Goal: Navigation & Orientation: Find specific page/section

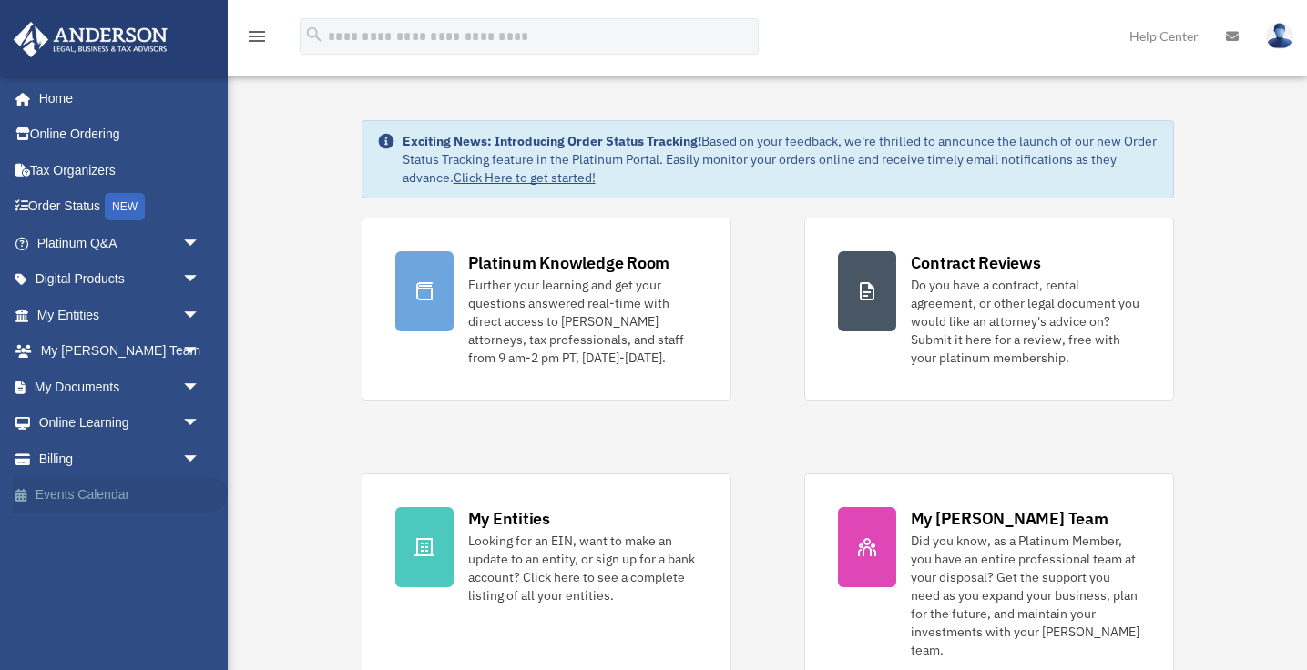
click at [75, 492] on link "Events Calendar" at bounding box center [120, 495] width 215 height 36
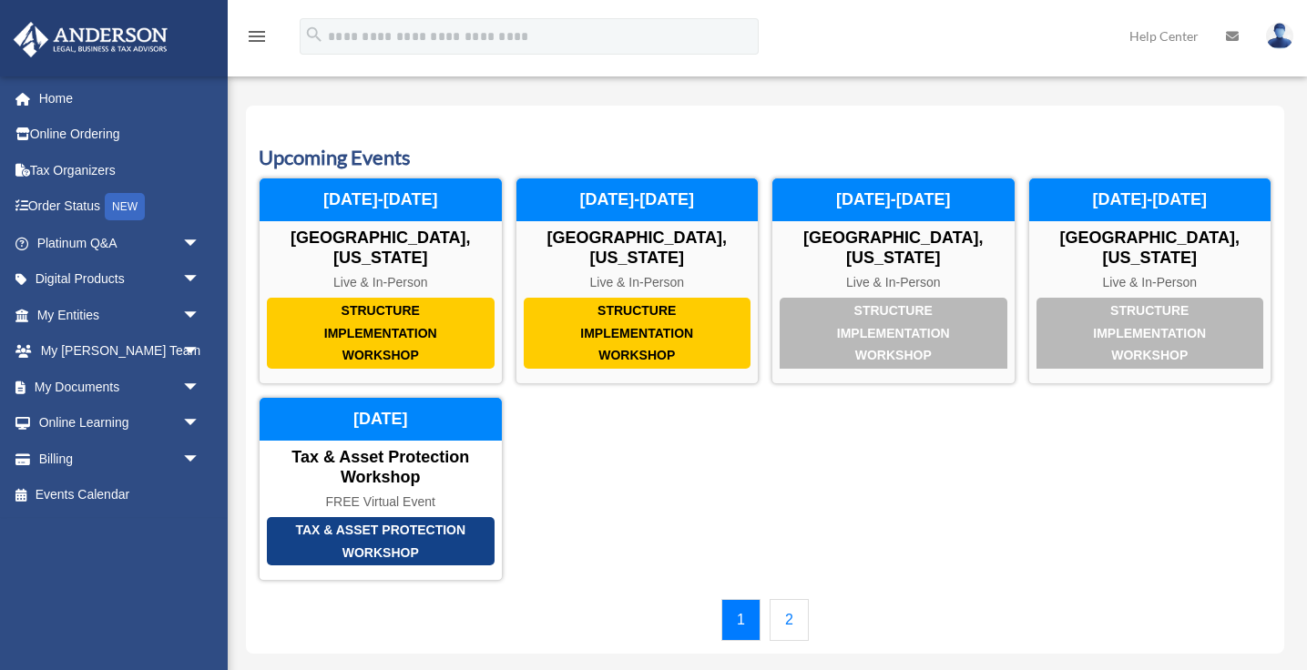
click at [792, 601] on link "2" at bounding box center [789, 620] width 39 height 42
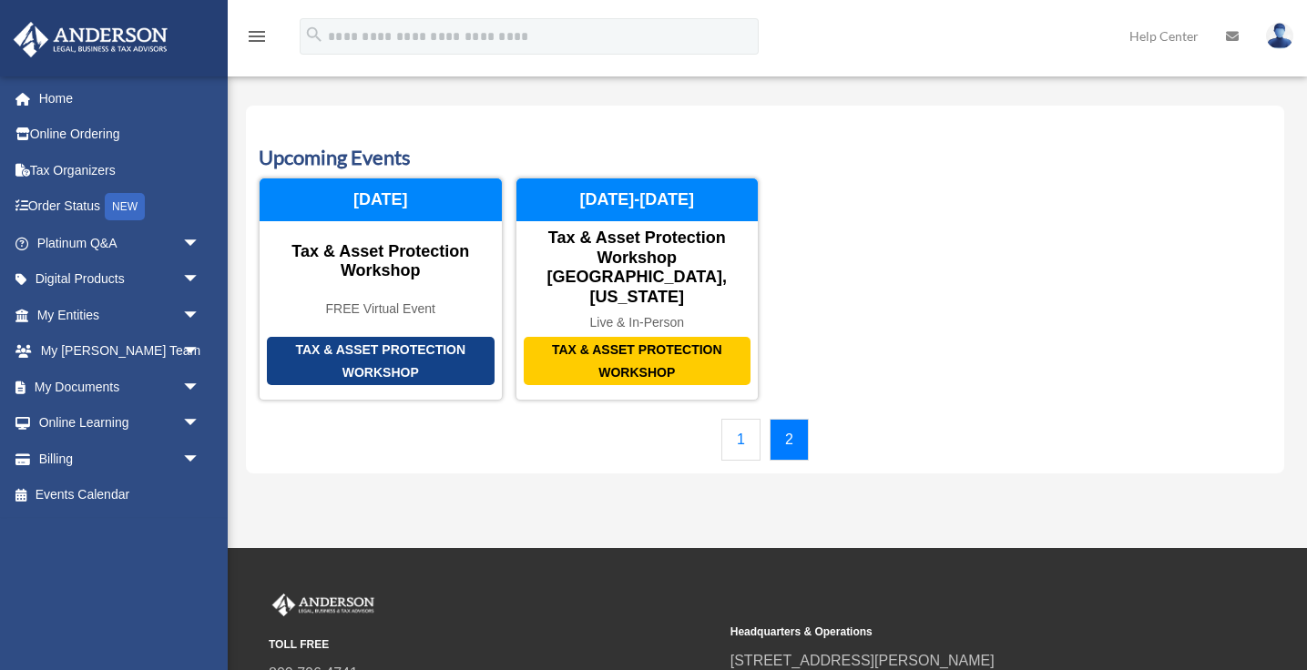
click at [742, 419] on link "1" at bounding box center [740, 440] width 39 height 42
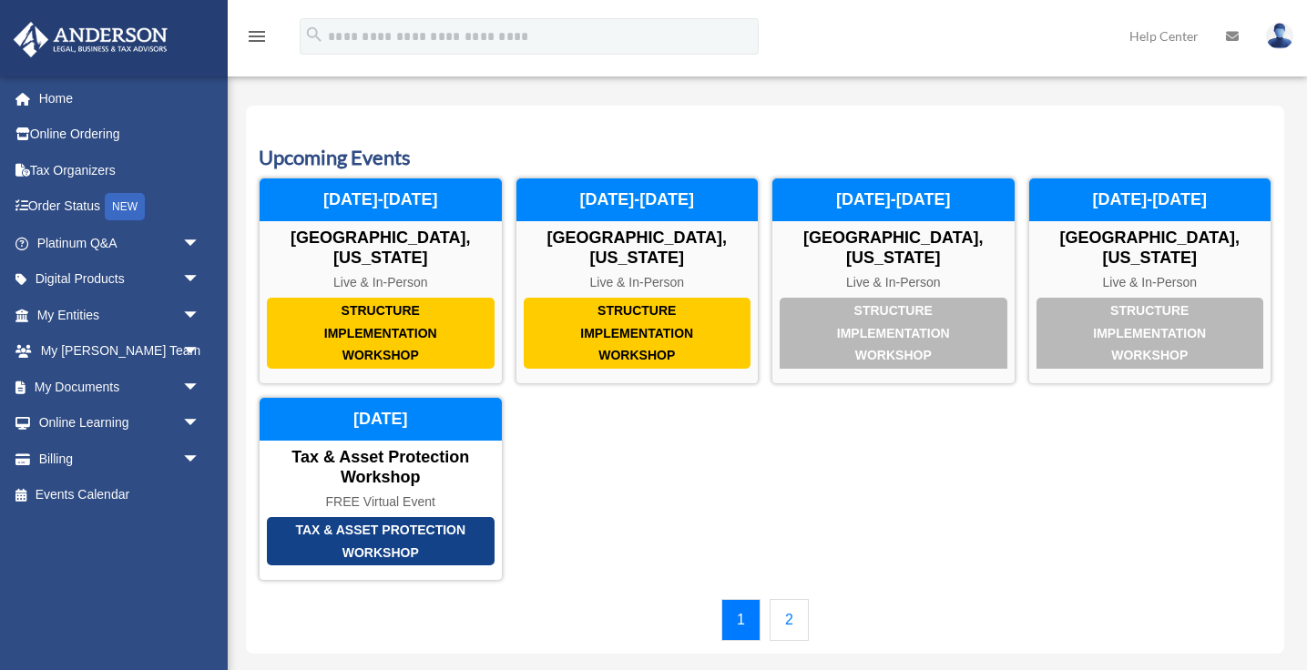
click at [784, 599] on link "2" at bounding box center [789, 620] width 39 height 42
